Goal: Task Accomplishment & Management: Complete application form

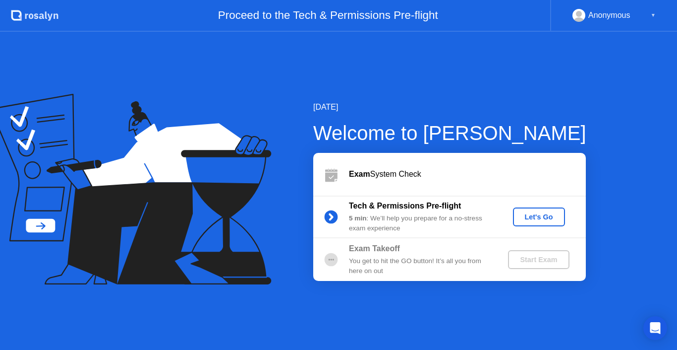
click at [540, 220] on div "Let's Go" at bounding box center [539, 217] width 44 height 8
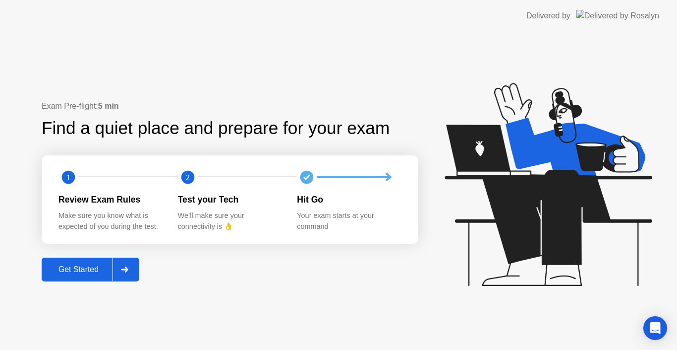
click at [112, 278] on button "Get Started" at bounding box center [91, 269] width 98 height 24
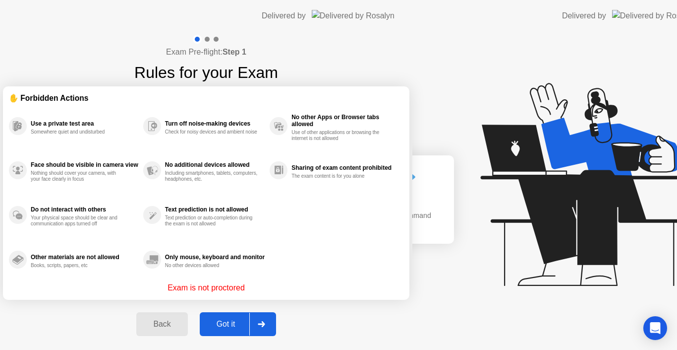
click at [127, 273] on div "Exam Pre-flight: Step 1 Rules for your Exam ✋ Forbidden Actions Use a private t…" at bounding box center [206, 191] width 412 height 318
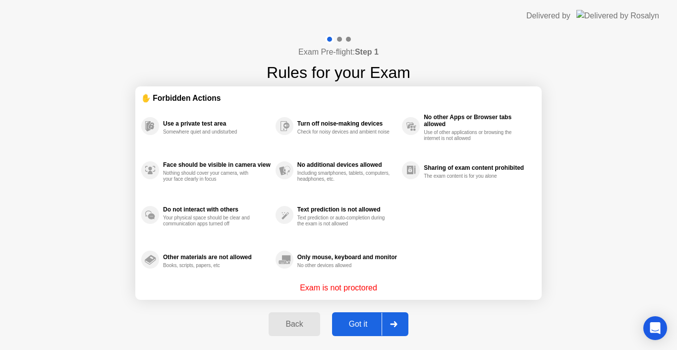
click at [393, 321] on icon at bounding box center [393, 324] width 7 height 6
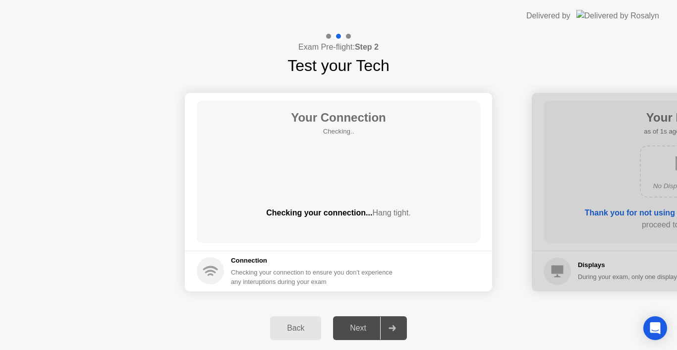
click at [393, 325] on icon at bounding box center [392, 328] width 7 height 6
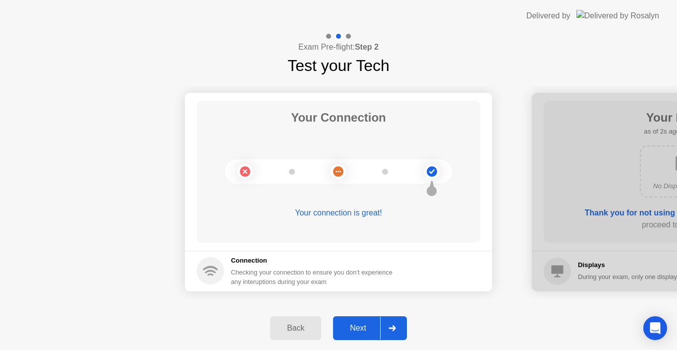
click at [388, 331] on div at bounding box center [392, 327] width 24 height 23
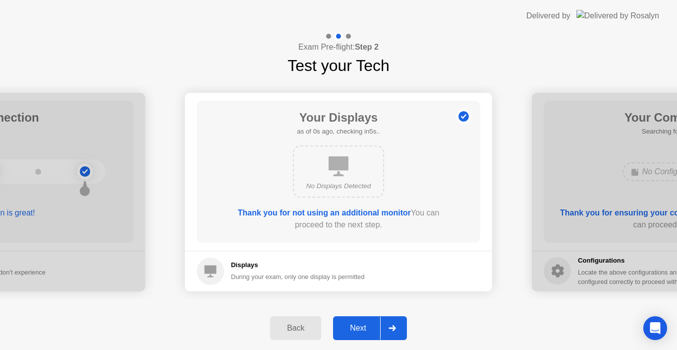
click at [388, 331] on div at bounding box center [392, 327] width 24 height 23
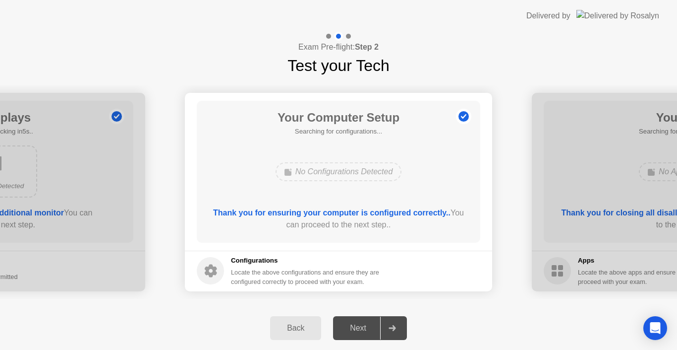
click at [388, 331] on div at bounding box center [392, 327] width 24 height 23
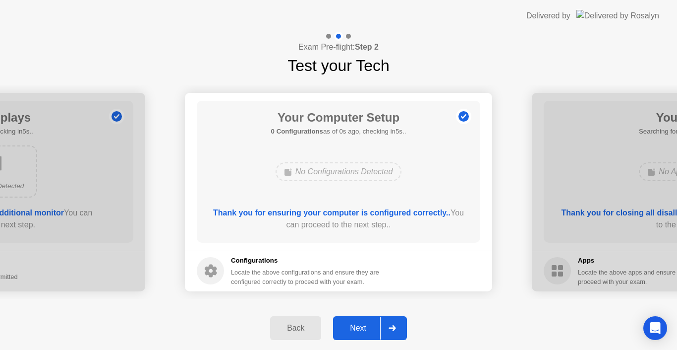
click at [388, 331] on div at bounding box center [392, 327] width 24 height 23
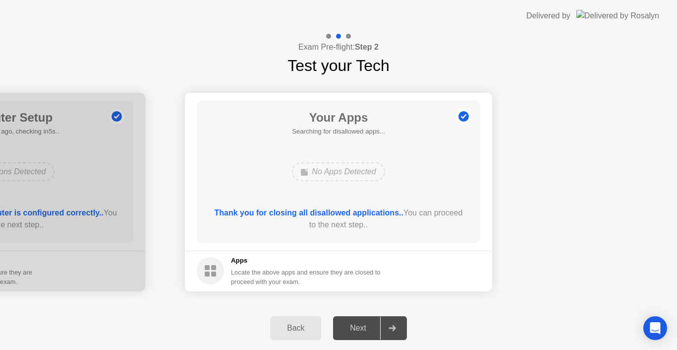
click at [388, 331] on div at bounding box center [392, 327] width 24 height 23
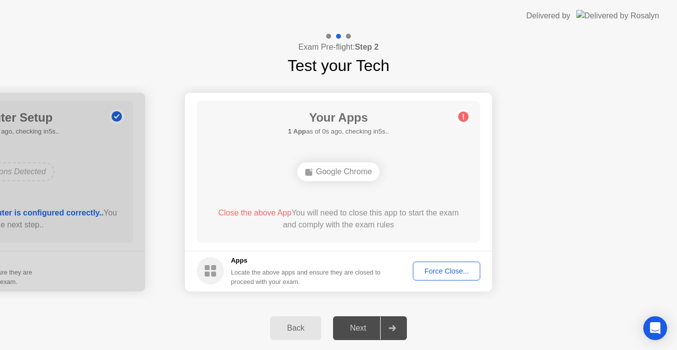
click at [388, 331] on div at bounding box center [392, 327] width 24 height 23
click at [439, 270] on div "Force Close..." at bounding box center [446, 271] width 60 height 8
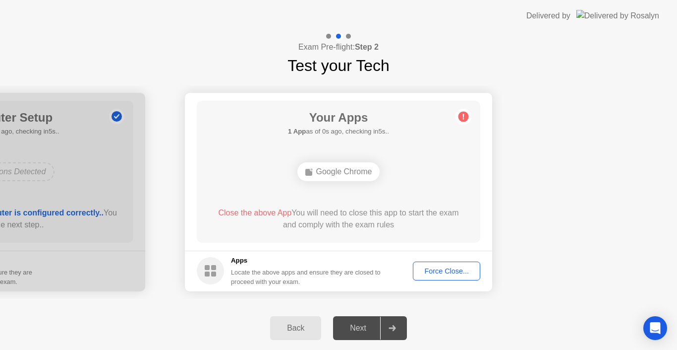
click at [394, 321] on div at bounding box center [392, 327] width 24 height 23
click at [431, 273] on div "Force Close..." at bounding box center [446, 271] width 60 height 8
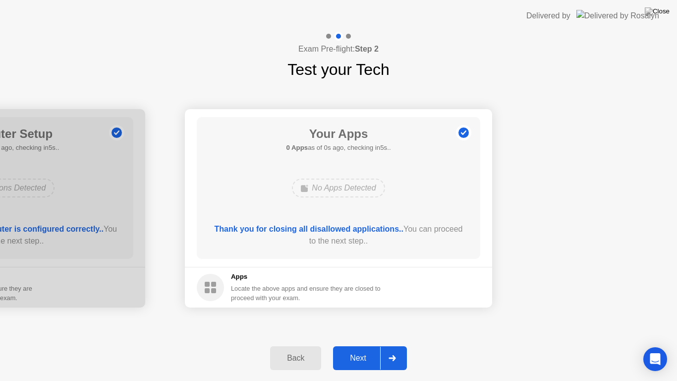
click at [313, 336] on div "Back Next" at bounding box center [338, 358] width 677 height 46
click at [395, 349] on div at bounding box center [392, 358] width 24 height 23
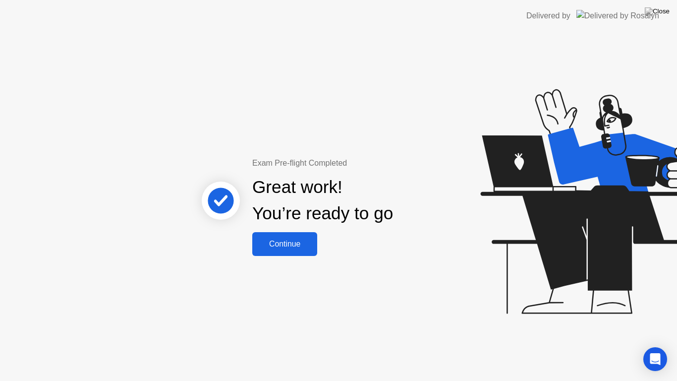
click at [293, 243] on div "Continue" at bounding box center [284, 243] width 59 height 9
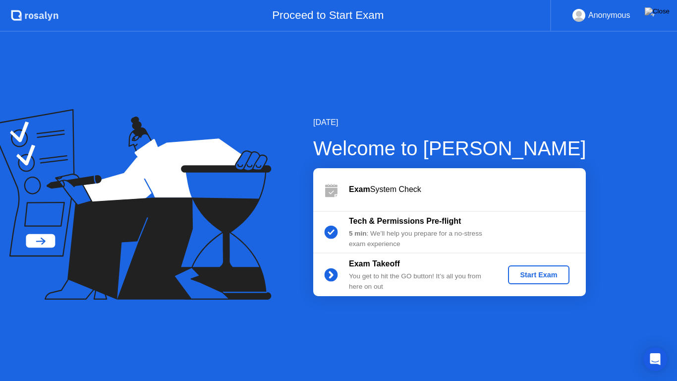
click at [557, 271] on div "Start Exam" at bounding box center [538, 275] width 53 height 8
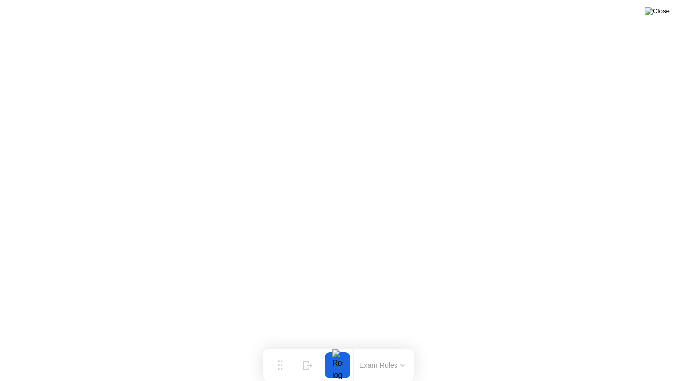
click at [665, 14] on img at bounding box center [657, 11] width 25 height 8
click at [664, 14] on img at bounding box center [657, 11] width 25 height 8
